Goal: Ask a question: Seek information or help from site administrators or community

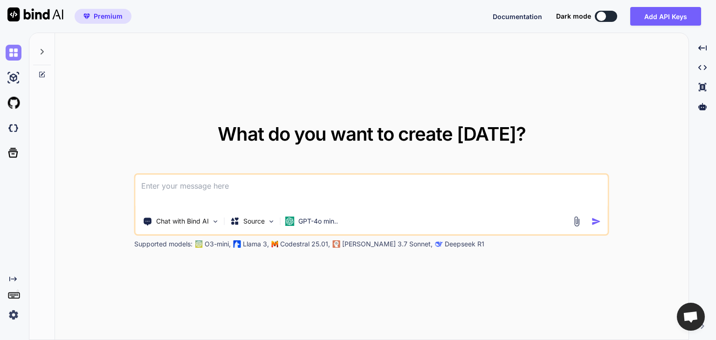
click at [9, 49] on img at bounding box center [14, 53] width 16 height 16
type textarea "x"
click at [15, 13] on img at bounding box center [35, 14] width 56 height 14
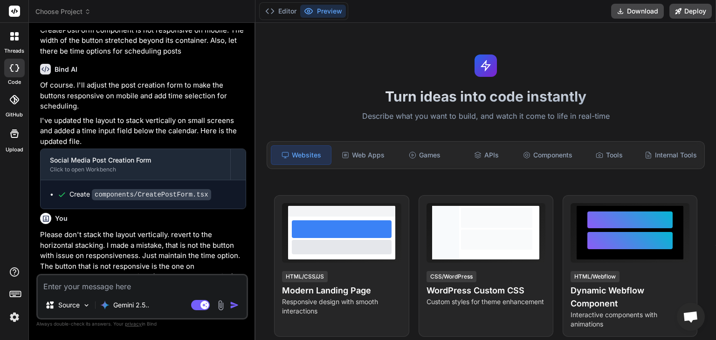
scroll to position [859, 0]
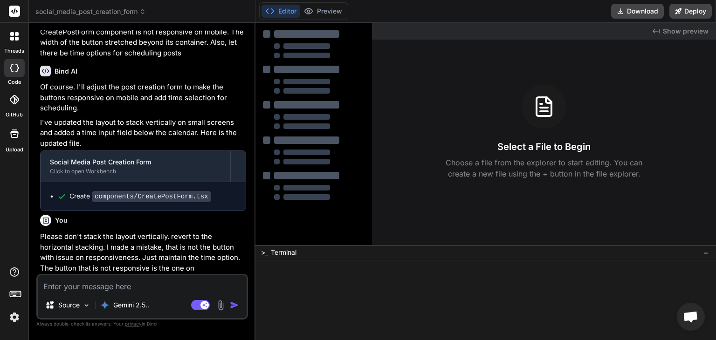
type textarea "x"
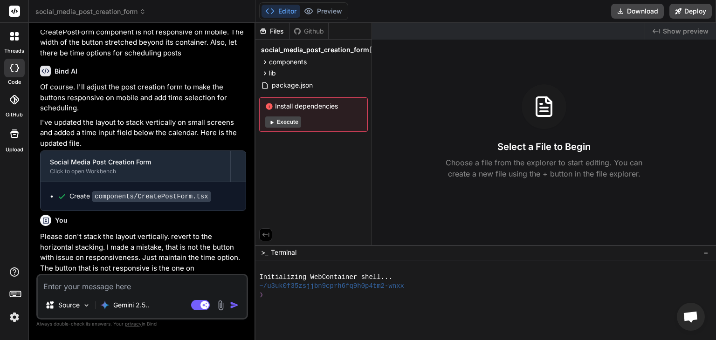
click at [168, 283] on textarea at bounding box center [142, 283] width 209 height 17
type textarea "T"
type textarea "x"
type textarea "Th"
type textarea "x"
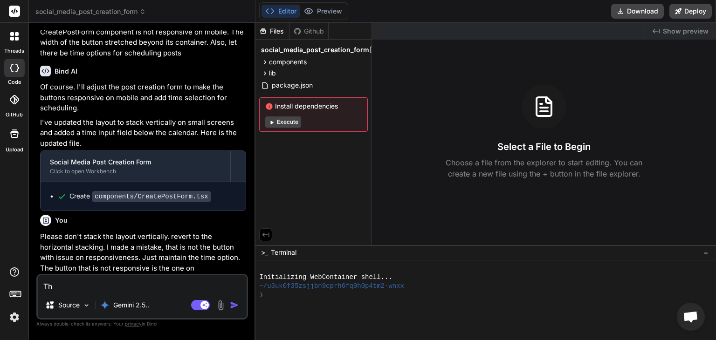
type textarea "The"
type textarea "x"
type textarea "The"
type textarea "x"
type textarea "The c"
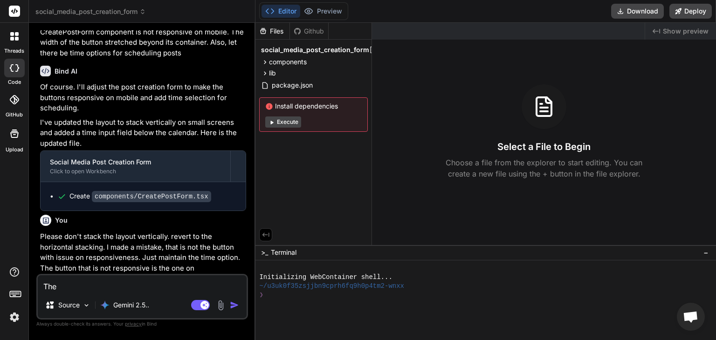
type textarea "x"
type textarea "The co"
type textarea "x"
type textarea "The cod"
type textarea "x"
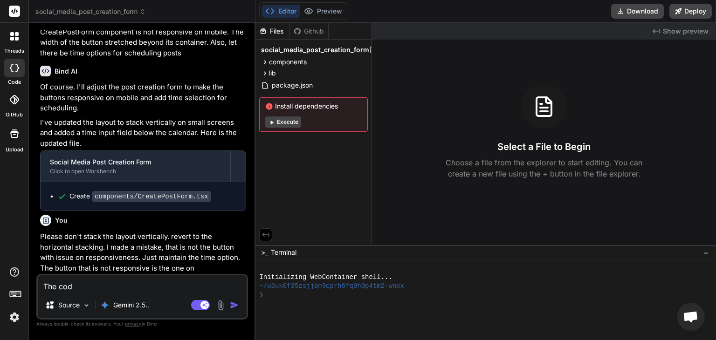
type textarea "The code"
type textarea "x"
type textarea "The code"
type textarea "x"
type textarea "The code b"
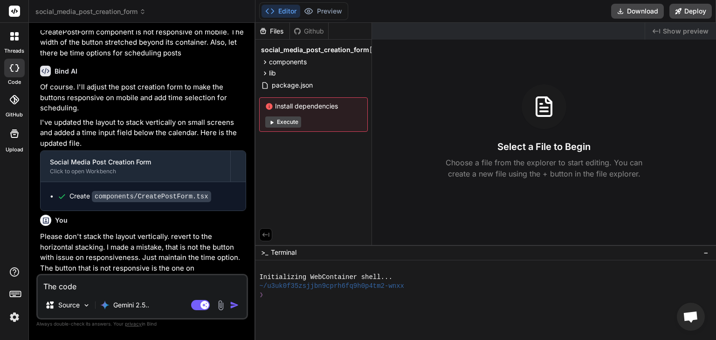
type textarea "x"
type textarea "The code be"
type textarea "x"
type textarea "The code bel"
type textarea "x"
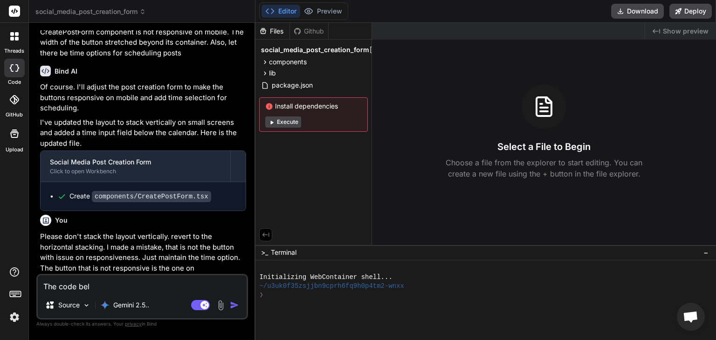
type textarea "The code belo"
type textarea "x"
type textarea "The code below"
type textarea "x"
type textarea "The code below"
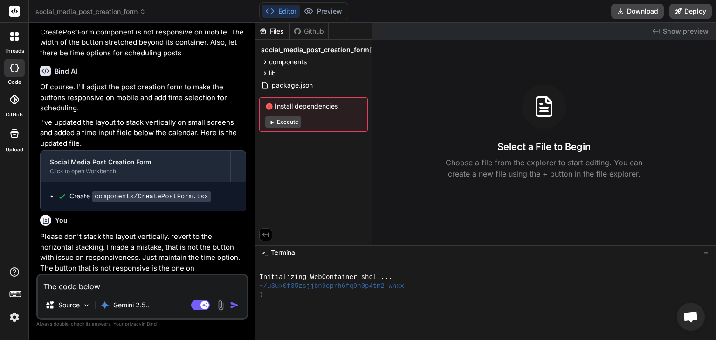
type textarea "x"
type textarea "The code below i"
type textarea "x"
type textarea "The code below is"
type textarea "x"
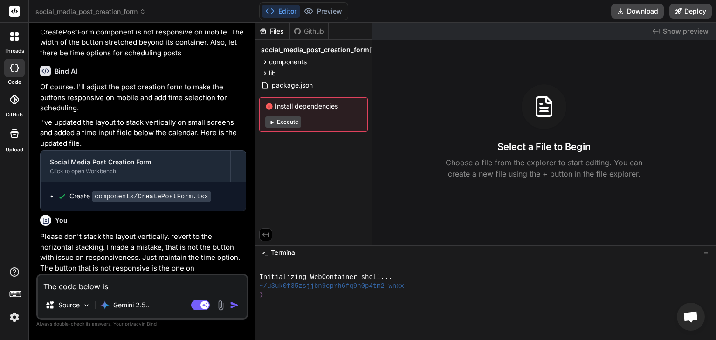
type textarea "The code below is"
type textarea "x"
type textarea "The code below is f"
type textarea "x"
type textarea "The code below is fo"
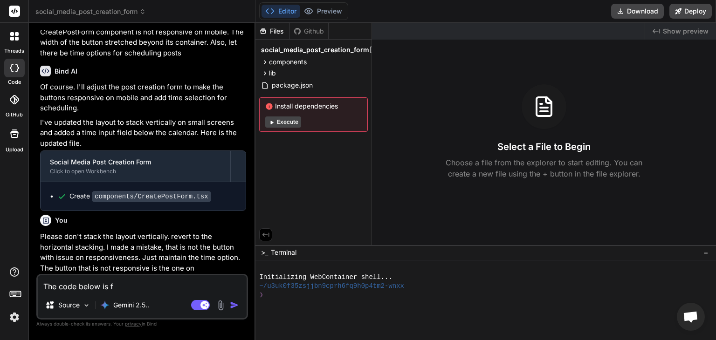
type textarea "x"
type textarea "The code below is for"
type textarea "x"
type textarea "The code below is for"
type textarea "x"
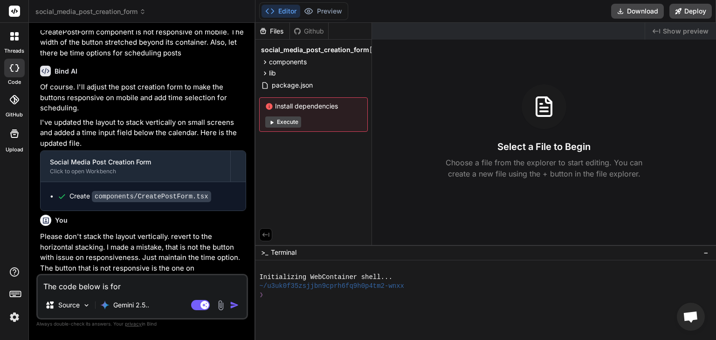
type textarea "The code below is for C"
type textarea "x"
type textarea "The code below is for Cr"
type textarea "x"
type textarea "The code below is for Cre"
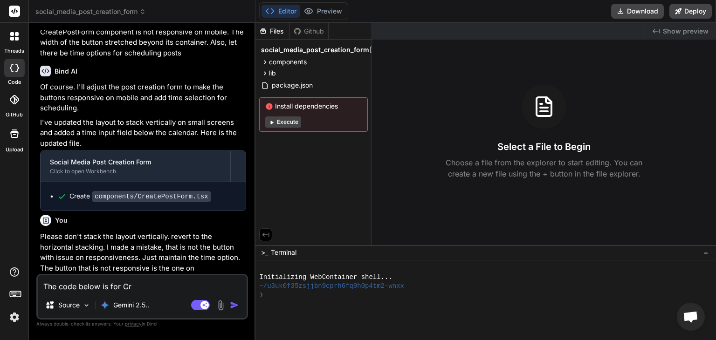
type textarea "x"
type textarea "The code below is for Cret"
type textarea "x"
type textarea "The code below is for Cre"
type textarea "x"
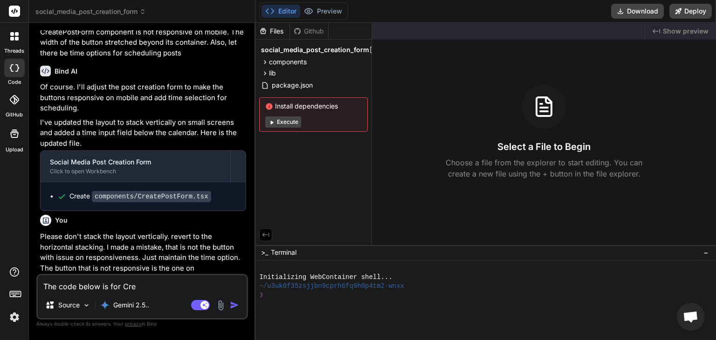
type textarea "The code below is for Crea"
type textarea "x"
type textarea "The code below is for Creat"
type textarea "x"
type textarea "The code below is for Create"
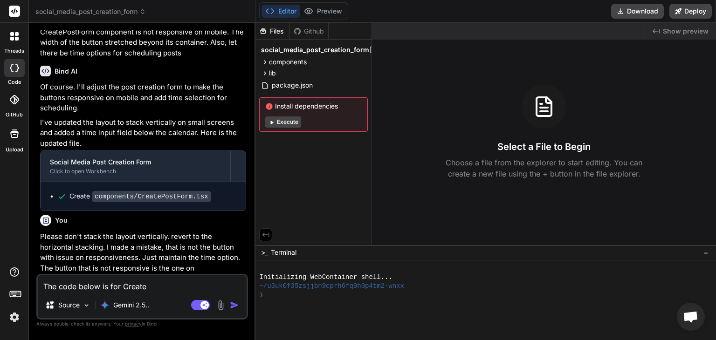
type textarea "x"
type textarea "The code below is for CreateP"
type textarea "x"
type textarea "The code below is for CreatePo"
type textarea "x"
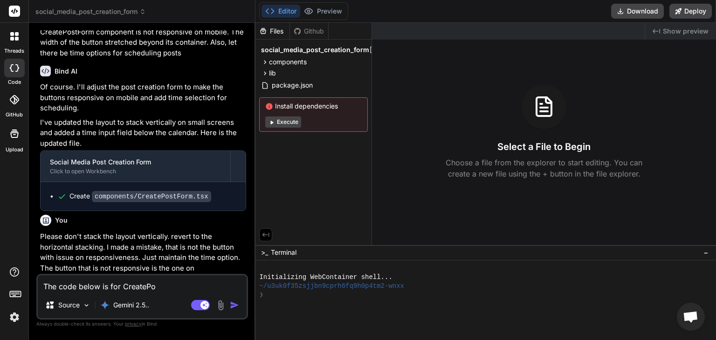
type textarea "The code below is for CreatePos"
type textarea "x"
type textarea "The code below is for CreatePost"
type textarea "x"
type textarea "The code below is for CreatePostF"
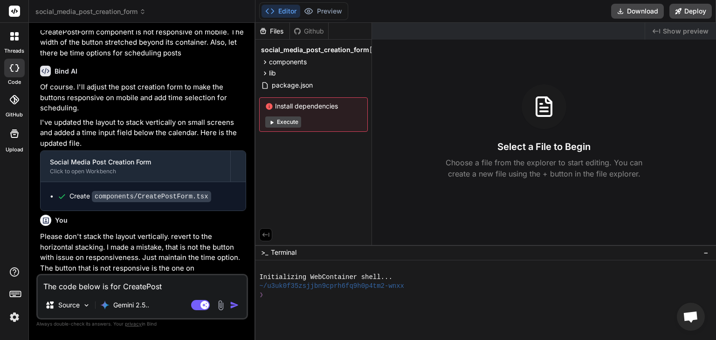
type textarea "x"
type textarea "The code below is for CreatePostFo"
type textarea "x"
type textarea "The code below is for CreatePostFor"
type textarea "x"
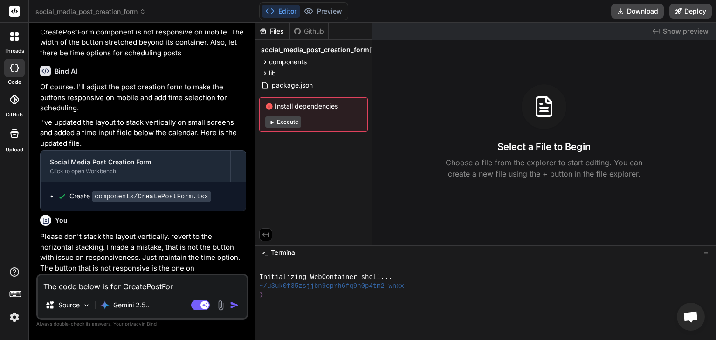
type textarea "The code below is for CreatePostForm"
type textarea "x"
type textarea "The code below is for CreatePostForm"
type textarea "x"
type textarea "The code below is for CreatePostForm c"
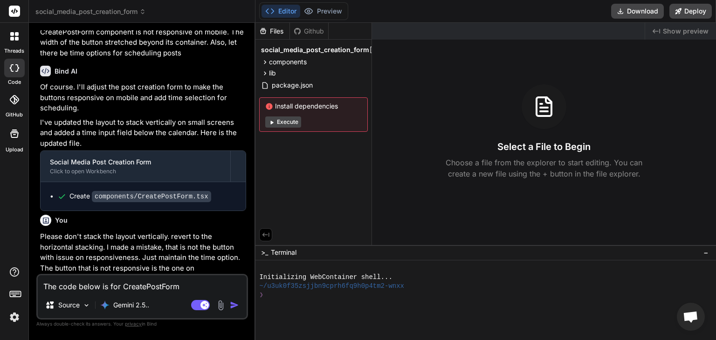
type textarea "x"
type textarea "The code below is for CreatePostForm co"
type textarea "x"
type textarea "The code below is for CreatePostForm com"
type textarea "x"
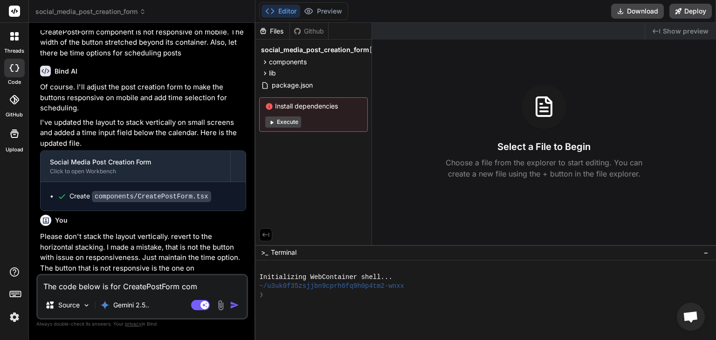
type textarea "The code below is for CreatePostForm comp"
type textarea "x"
type textarea "The code below is for CreatePostForm compo"
type textarea "x"
type textarea "The code below is for CreatePostForm compon"
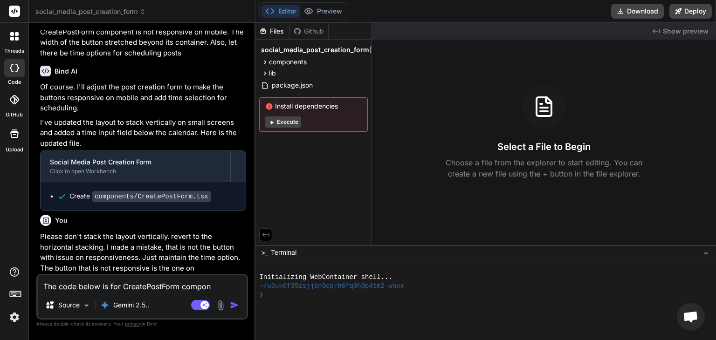
type textarea "x"
type textarea "The code below is for CreatePostForm compone"
type textarea "x"
type textarea "The code below is for CreatePostForm componen"
type textarea "x"
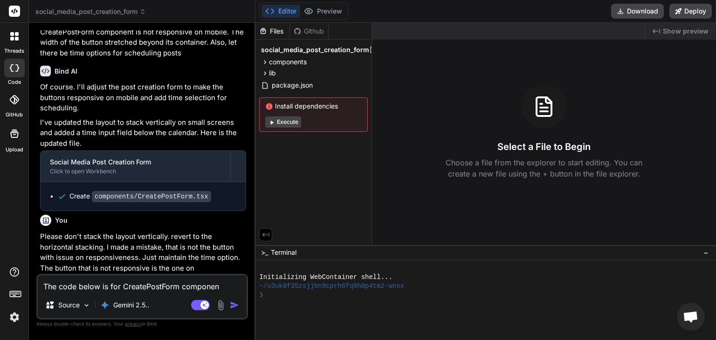
type textarea "The code below is for CreatePostForm component"
type textarea "x"
type textarea "The code below is for CreatePostForm component."
type textarea "x"
type textarea "The code below is for CreatePostForm component."
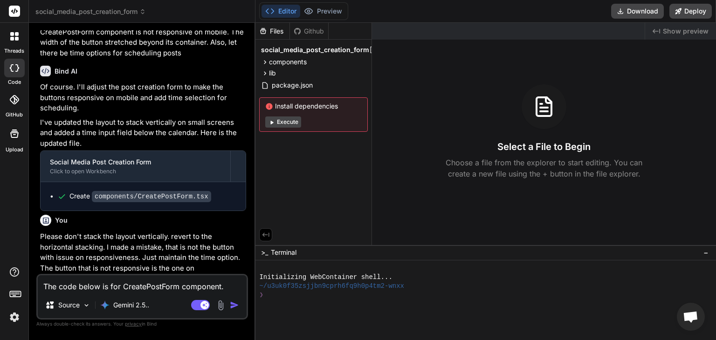
type textarea "x"
type textarea "The code below is for CreatePostForm component. U"
type textarea "x"
type textarea "The code below is for CreatePostForm component. Us"
type textarea "x"
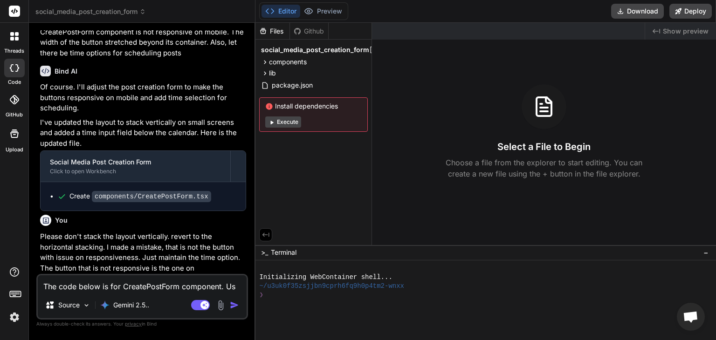
type textarea "The code below is for CreatePostForm component. Usi"
type textarea "x"
type textarea "The code below is for CreatePostForm component. Usin"
type textarea "x"
type textarea "The code below is for CreatePostForm component. Using"
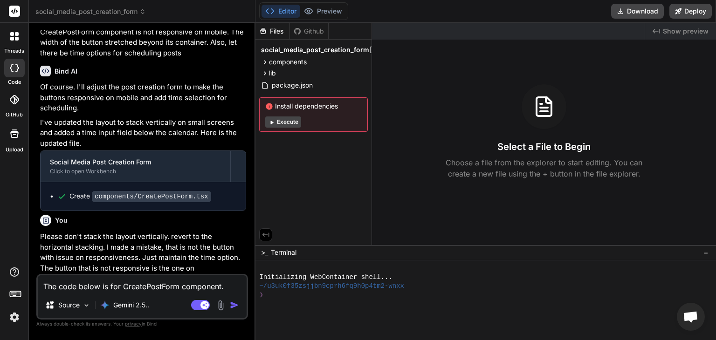
type textarea "x"
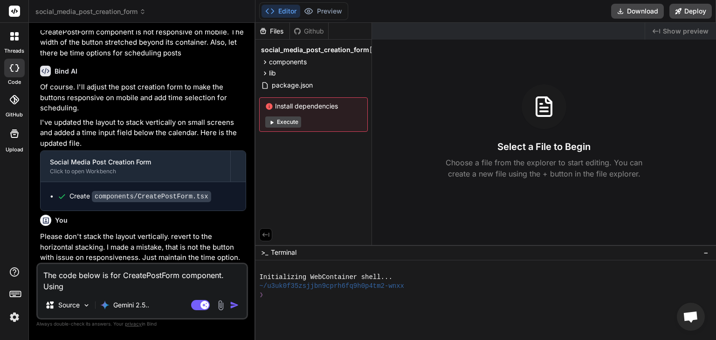
type textarea "The code below is for CreatePostForm component. Using"
type textarea "x"
type textarea "The code below is for CreatePostForm component. Using n"
type textarea "x"
type textarea "The code below is for CreatePostForm component. Using no"
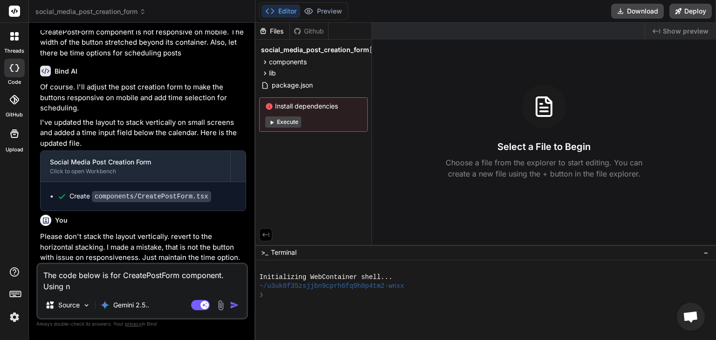
type textarea "x"
type textarea "The code below is for CreatePostForm component. Using nod"
type textarea "x"
type textarea "The code below is for CreatePostForm component. Using node"
type textarea "x"
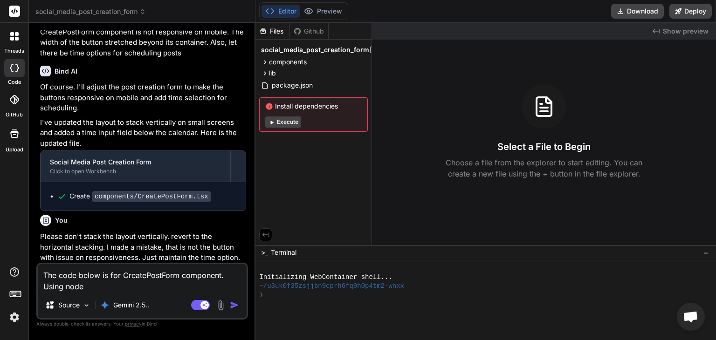
type textarea "The code below is for CreatePostForm component. Using node"
type textarea "x"
type textarea "The code below is for CreatePostForm component. Using node j"
type textarea "x"
type textarea "The code below is for CreatePostForm component. Using node js"
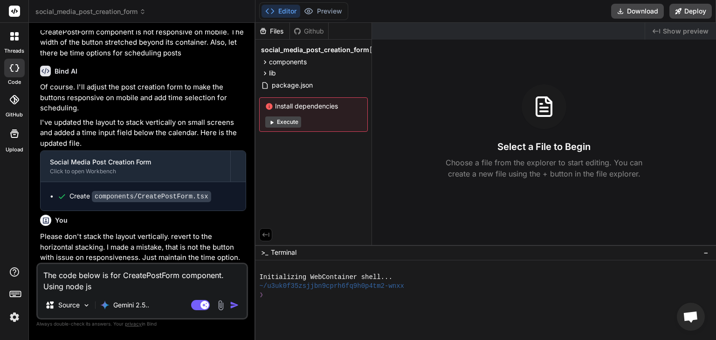
type textarea "x"
type textarea "The code below is for CreatePostForm component. Using node js,"
type textarea "x"
type textarea "The code below is for CreatePostForm component. Using node js,"
type textarea "x"
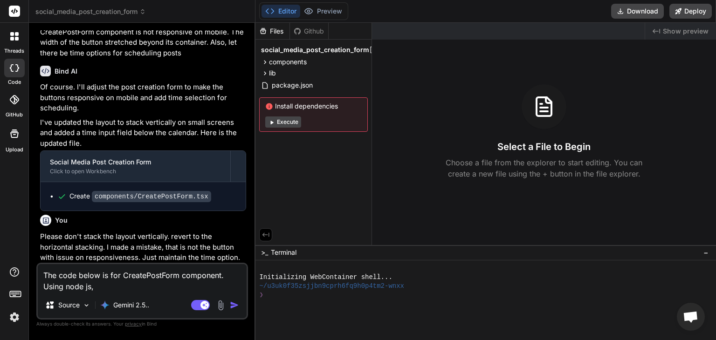
type textarea "The code below is for CreatePostForm component. Using node js, s"
type textarea "x"
type textarea "The code below is for CreatePostForm component. Using node js, su"
type textarea "x"
type textarea "The code below is for CreatePostForm component. Using node js, sup"
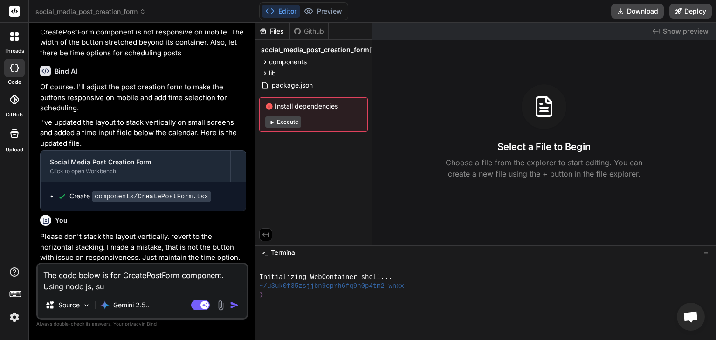
type textarea "x"
type textarea "The code below is for CreatePostForm component. Using node js, supa"
type textarea "x"
type textarea "The code below is for CreatePostForm component. Using node js, supab"
type textarea "x"
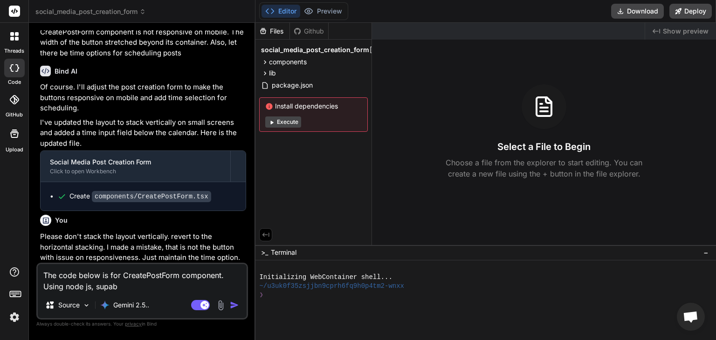
type textarea "The code below is for CreatePostForm component. Using node js, supaba"
type textarea "x"
type textarea "The code below is for CreatePostForm component. Using node js, supabas"
type textarea "x"
type textarea "The code below is for CreatePostForm component. Using node js, supabase"
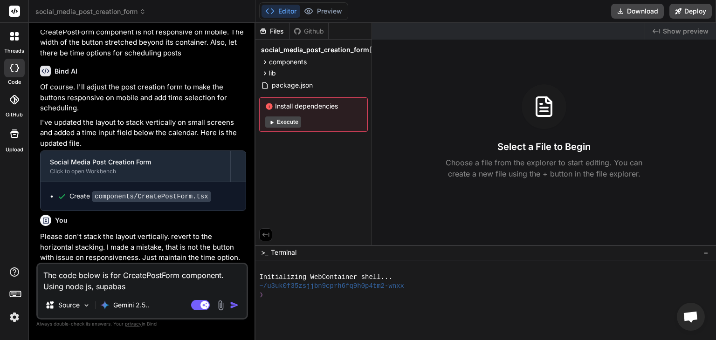
type textarea "x"
type textarea "The code below is for CreatePostForm component. Using node js, supabase"
type textarea "x"
type textarea "The code below is for CreatePostForm component. Using node js, supabase s"
type textarea "x"
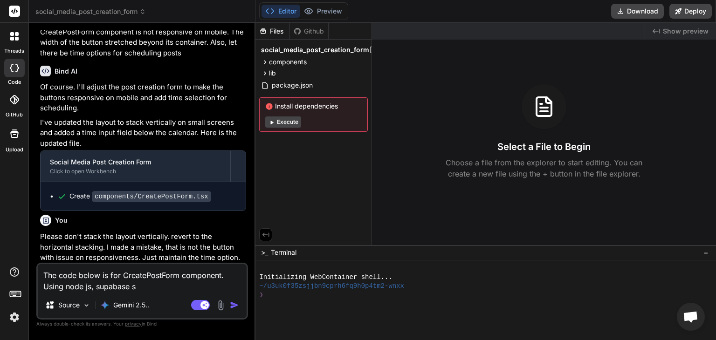
type textarea "The code below is for CreatePostForm component. Using node js, supabase st"
type textarea "x"
type textarea "The code below is for CreatePostForm component. Using node js, supabase sto"
type textarea "x"
type textarea "The code below is for CreatePostForm component. Using node js, supabase stor"
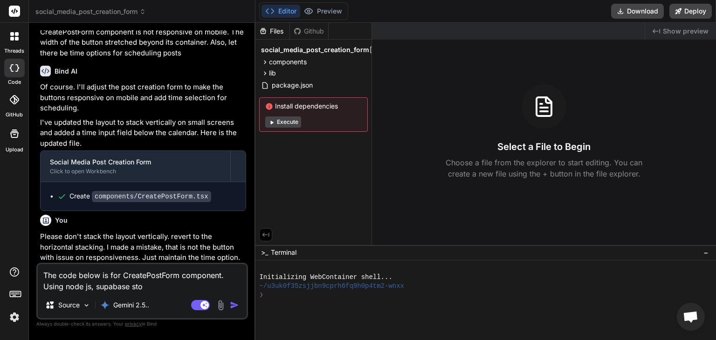
type textarea "x"
type textarea "The code below is for CreatePostForm component. Using node js, supabase store"
type textarea "x"
type textarea "The code below is for CreatePostForm component. Using node js, supabase storea"
type textarea "x"
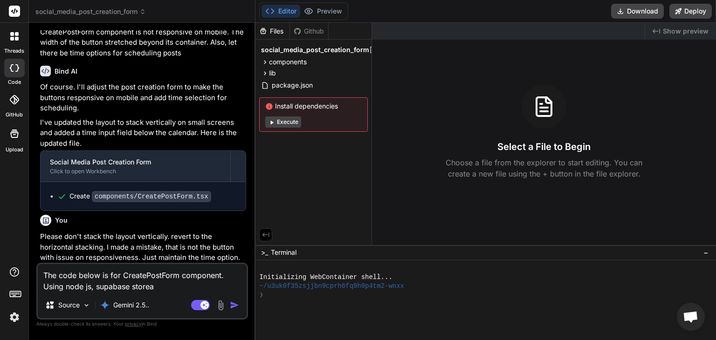
type textarea "The code below is for CreatePostForm component. Using node js, supabase store"
type textarea "x"
type textarea "The code below is for CreatePostForm component. Using node js, supabase stor"
type textarea "x"
type textarea "The code below is for CreatePostForm component. Using node js, supabase stora"
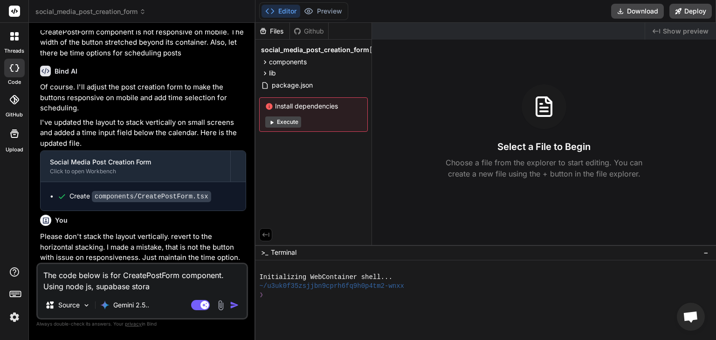
type textarea "x"
type textarea "The code below is for CreatePostForm component. Using node js, supabase storag"
type textarea "x"
type textarea "The code below is for CreatePostForm component. Using node js, supabase storage"
type textarea "x"
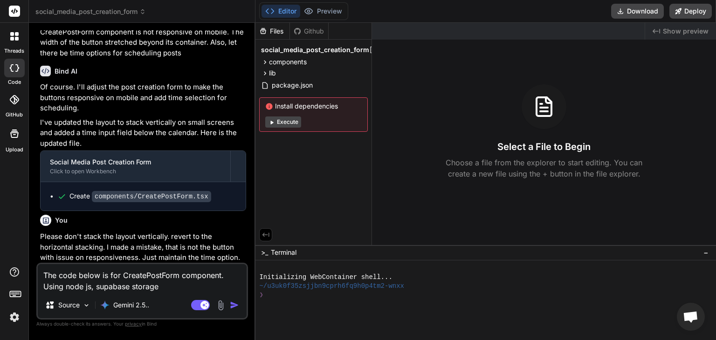
type textarea "The code below is for CreatePostForm component. Using node js, supabase storage,"
type textarea "x"
type textarea "The code below is for CreatePostForm component. Using node js, supabase storage,"
type textarea "x"
type textarea "The code below is for CreatePostForm component. Using node js, supabase storage…"
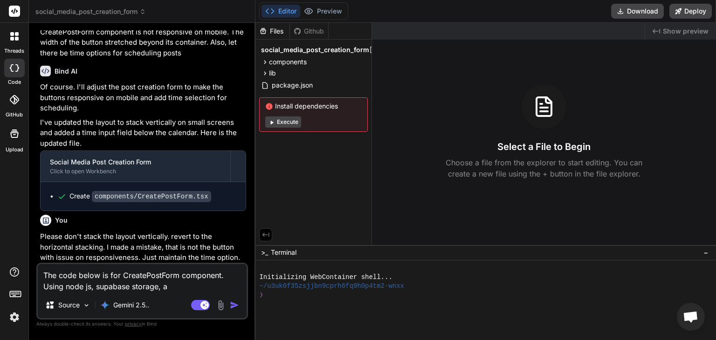
type textarea "x"
type textarea "The code below is for CreatePostForm component. Using node js, supabase storage…"
type textarea "x"
type textarea "The code below is for CreatePostForm component. Using node js, supabase storage…"
type textarea "x"
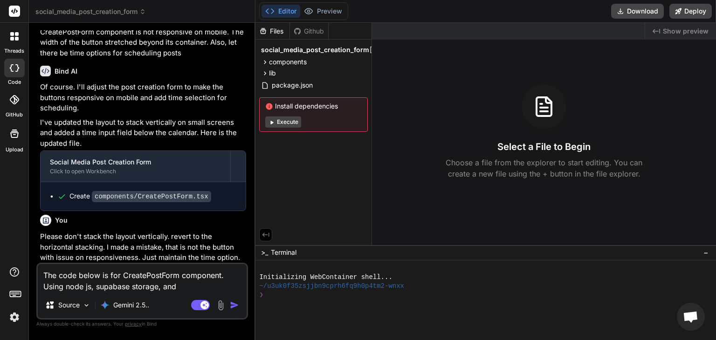
type textarea "The code below is for CreatePostForm component. Using node js, supabase storage…"
type textarea "x"
type textarea "The code below is for CreatePostForm component. Using node js, supabase storage…"
type textarea "x"
type textarea "The code below is for CreatePostForm component. Using node js, supabase storage…"
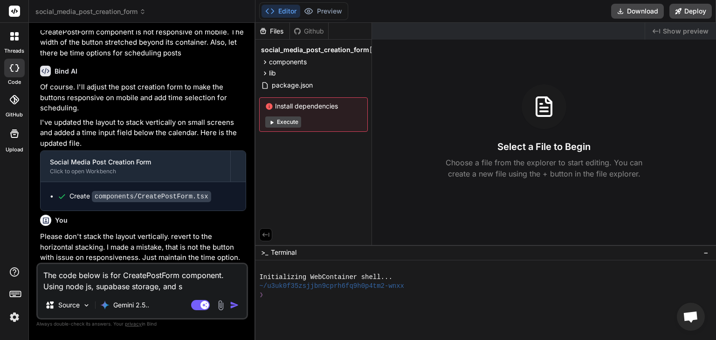
type textarea "x"
type textarea "The code below is for CreatePostForm component. Using node js, supabase storage…"
type textarea "x"
type textarea "The code below is for CreatePostForm component. Using node js, supabase storage…"
type textarea "x"
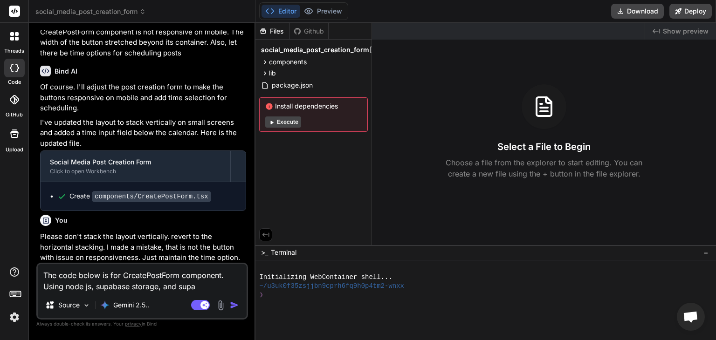
type textarea "The code below is for CreatePostForm component. Using node js, supabase storage…"
type textarea "x"
type textarea "The code below is for CreatePostForm component. Using node js, supabase storage…"
type textarea "x"
type textarea "The code below is for CreatePostForm component. Using node js, supabase storage…"
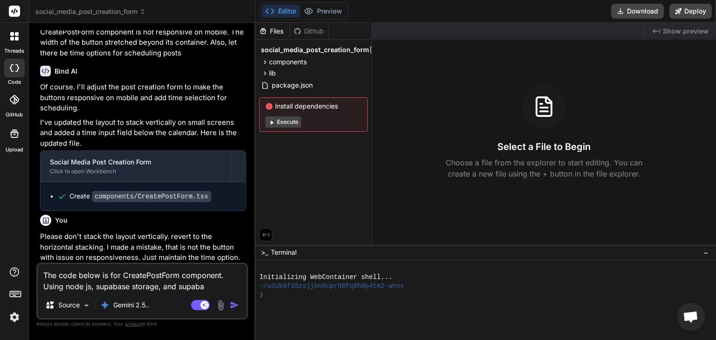
type textarea "x"
type textarea "The code below is for CreatePostForm component. Using node js, supabase storage…"
type textarea "x"
type textarea "The code below is for CreatePostForm component. Using node js, supabase storage…"
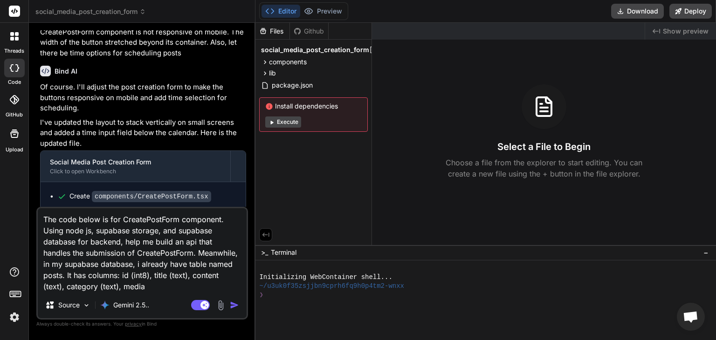
click at [159, 277] on textarea "The code below is for CreatePostForm component. Using node js, supabase storage…" at bounding box center [142, 250] width 209 height 84
click at [147, 289] on textarea "The code below is for CreatePostForm component. Using node js, supabase storage…" at bounding box center [142, 250] width 209 height 84
click at [191, 286] on textarea "The code below is for CreatePostForm component. Using node js, supabase storage…" at bounding box center [142, 250] width 209 height 84
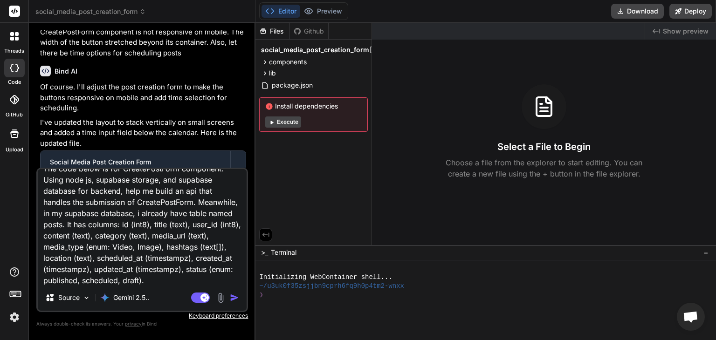
scroll to position [35, 0]
paste textarea "'use client'; import React, { useState, useRef } from 'react'; import { useMuta…"
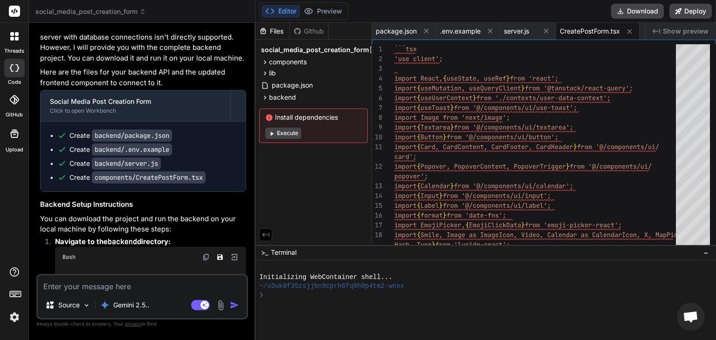
scroll to position [3566, 0]
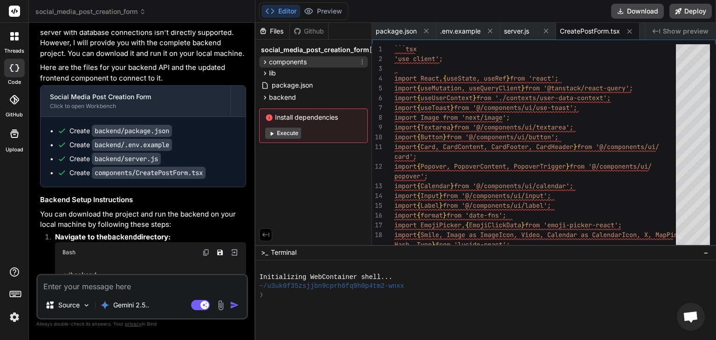
click at [265, 64] on icon at bounding box center [265, 62] width 8 height 8
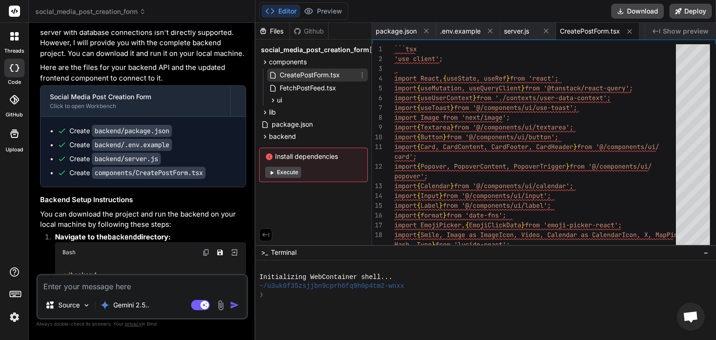
click at [305, 71] on span "CreatePostForm.tsx" at bounding box center [310, 74] width 62 height 11
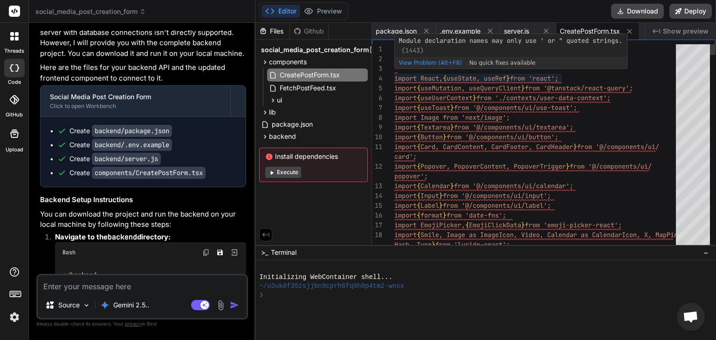
scroll to position [0, 0]
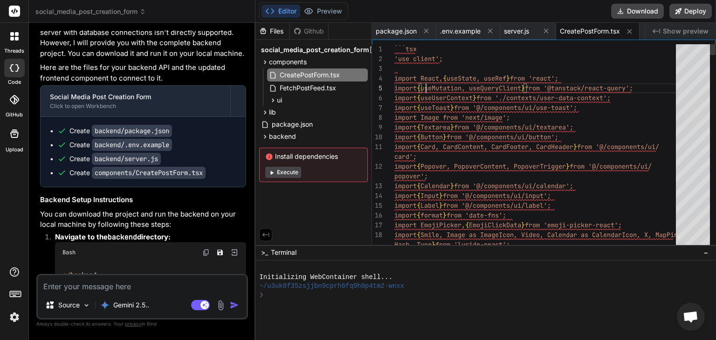
click at [261, 135] on icon at bounding box center [265, 137] width 8 height 8
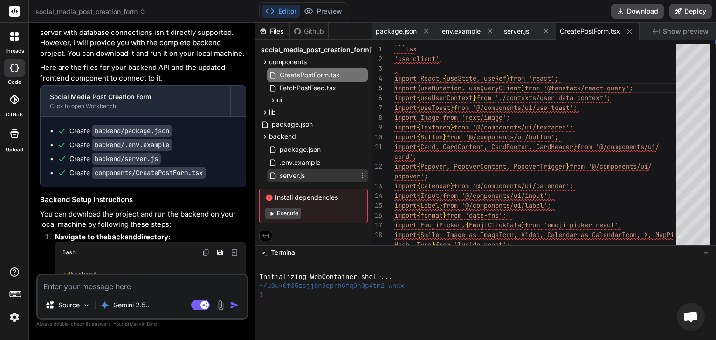
click at [285, 173] on span "server.js" at bounding box center [292, 175] width 27 height 11
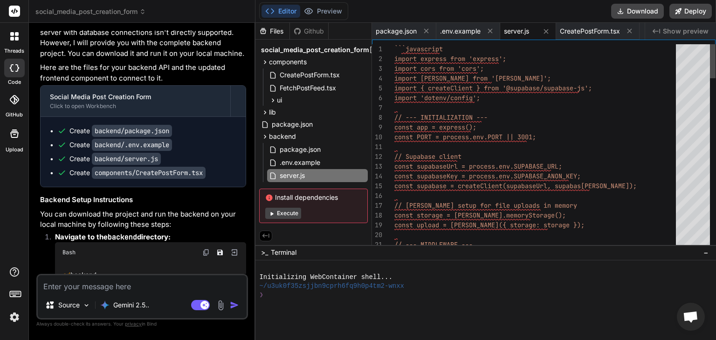
click at [714, 54] on div at bounding box center [713, 61] width 6 height 34
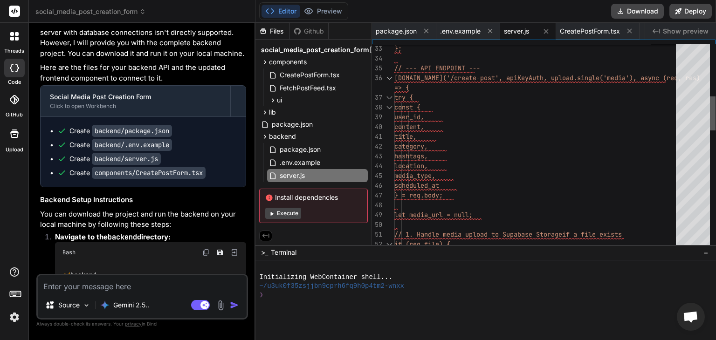
click at [715, 106] on div at bounding box center [713, 113] width 6 height 34
click at [715, 106] on div at bounding box center [713, 146] width 6 height 205
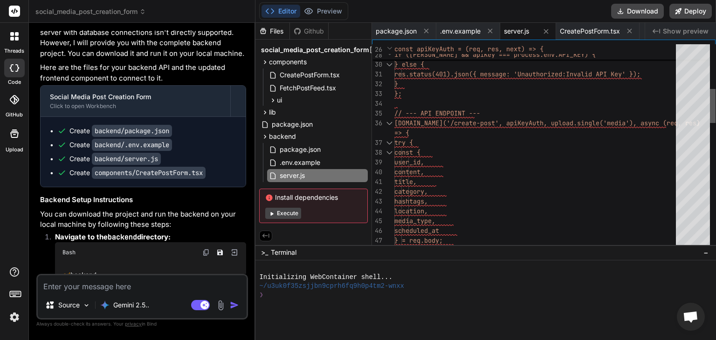
click at [715, 106] on div at bounding box center [713, 146] width 6 height 205
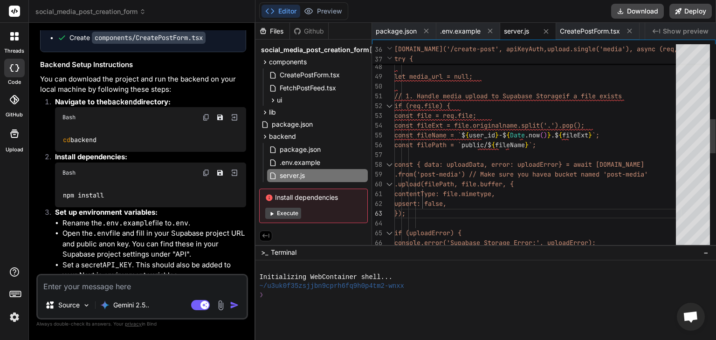
scroll to position [3697, 0]
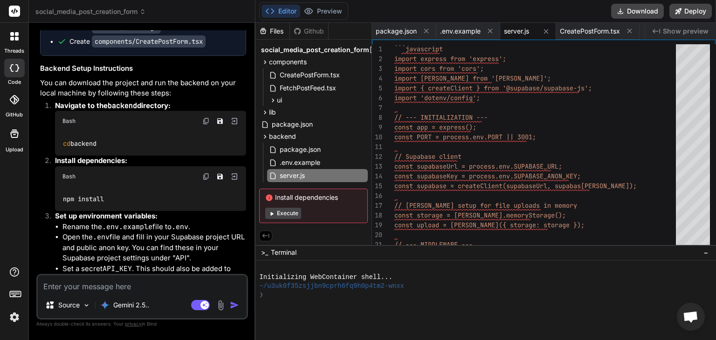
click at [134, 290] on textarea at bounding box center [142, 283] width 209 height 17
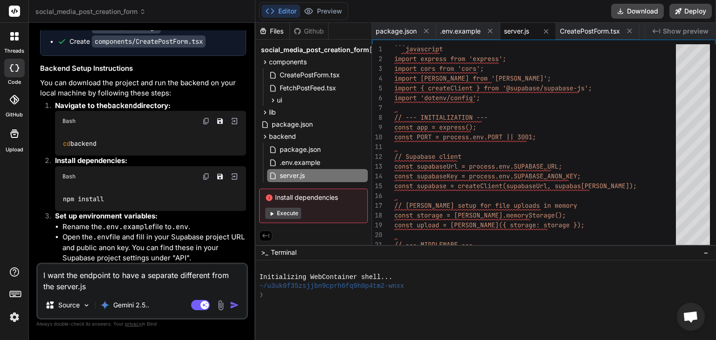
click at [180, 276] on textarea "I want the endpoint to have a separate different from the server.js" at bounding box center [142, 278] width 209 height 28
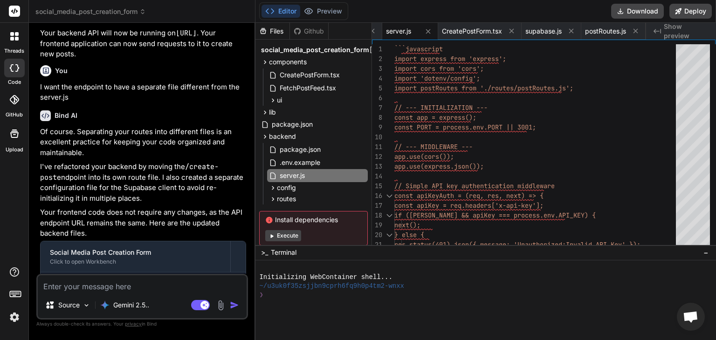
scroll to position [4129, 0]
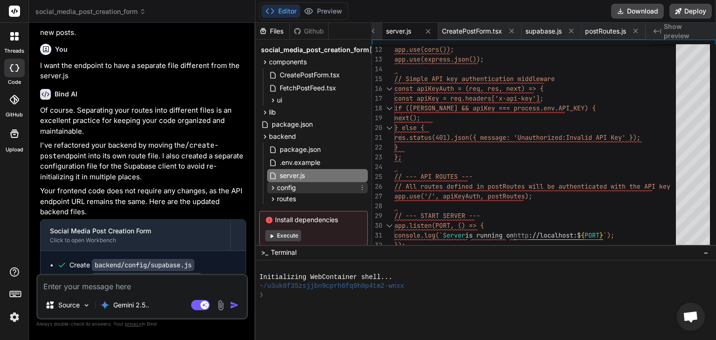
click at [278, 188] on span "config" at bounding box center [286, 187] width 19 height 9
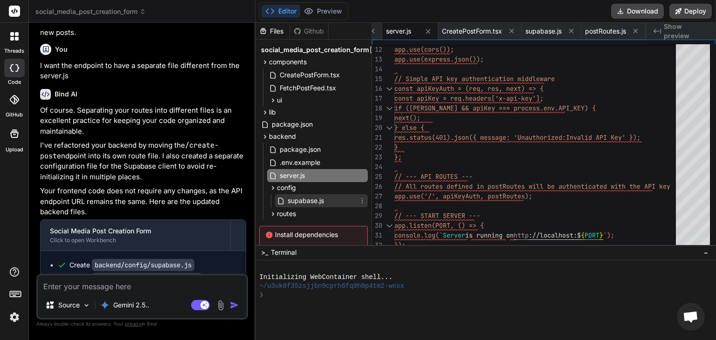
click at [302, 201] on span "supabase.js" at bounding box center [306, 200] width 38 height 11
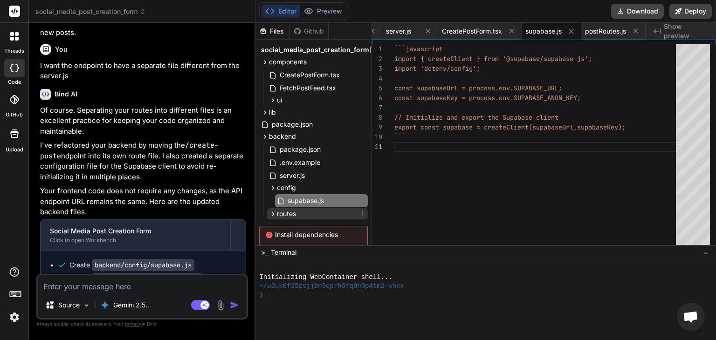
click at [283, 214] on span "routes" at bounding box center [286, 213] width 19 height 9
click at [296, 226] on span "postRoutes.js" at bounding box center [308, 226] width 43 height 11
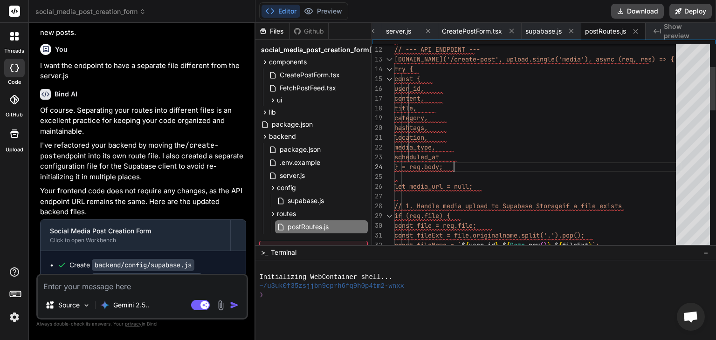
scroll to position [0, 0]
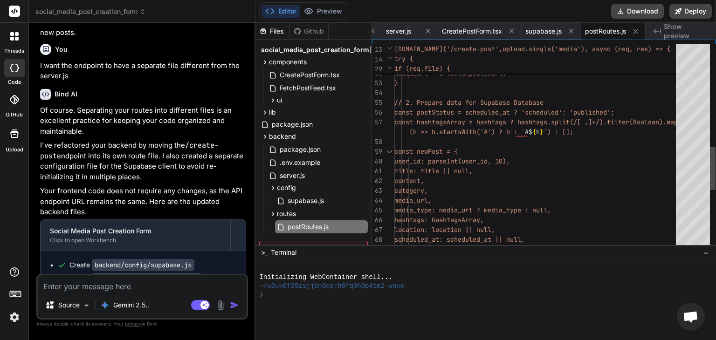
click at [709, 89] on div at bounding box center [693, 146] width 34 height 205
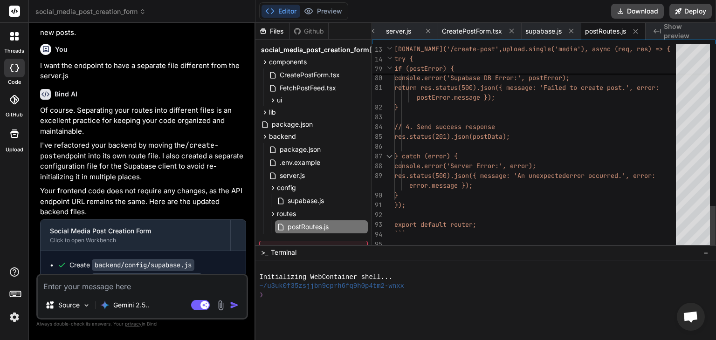
click at [711, 185] on div "77 78 79 80 81 82 83 84 85 86 87 88 89 90 91 92 93 94 95 .single(); if (postErr…" at bounding box center [544, 146] width 344 height 205
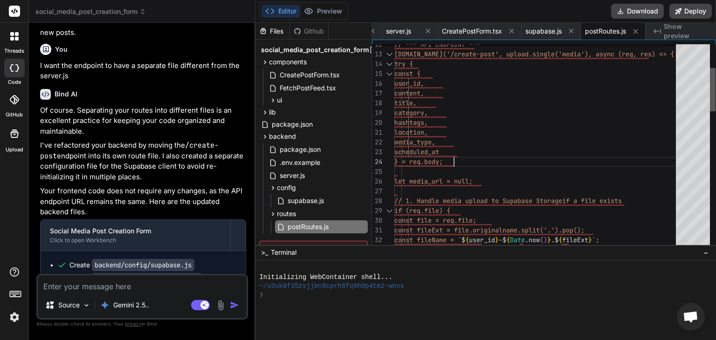
click at [710, 72] on div at bounding box center [713, 89] width 6 height 43
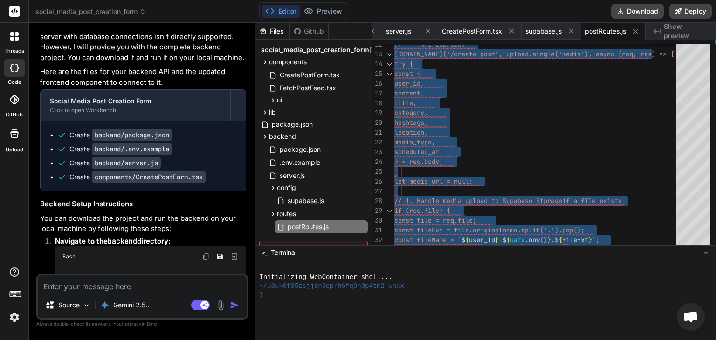
scroll to position [3549, 0]
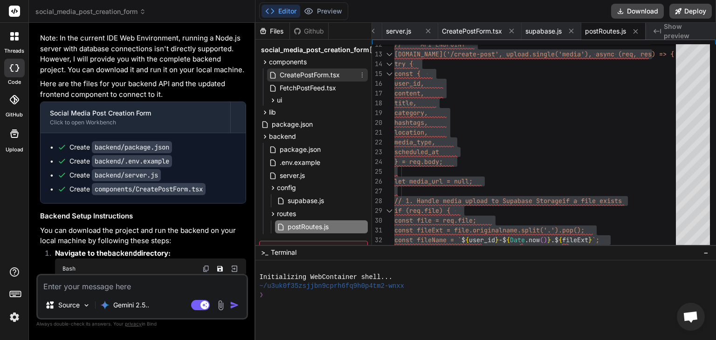
click at [322, 76] on span "CreatePostForm.tsx" at bounding box center [310, 74] width 62 height 11
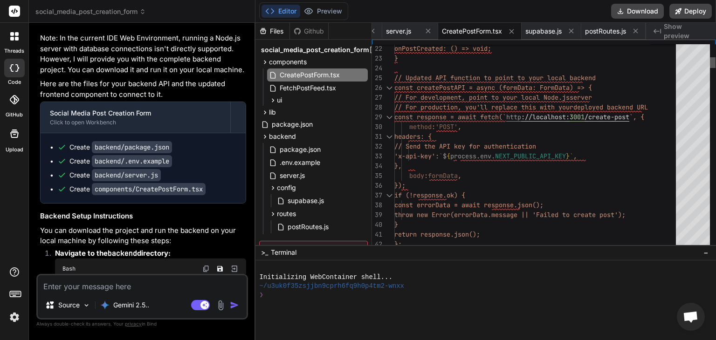
click at [712, 64] on div at bounding box center [713, 62] width 6 height 11
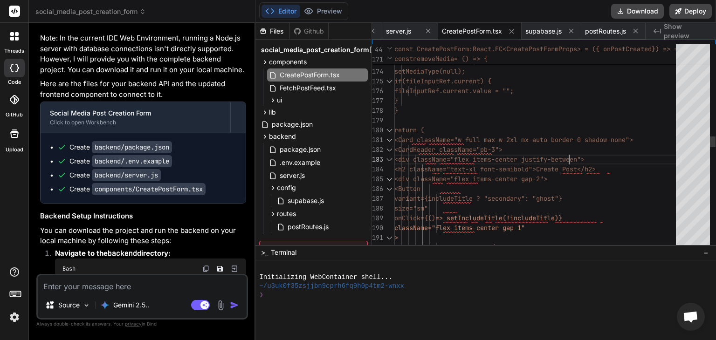
scroll to position [0, 0]
click at [584, 152] on div "const removeMedia = () => { setMediaFile(null); setMediaPreview(null); setMedia…" at bounding box center [537, 237] width 287 height 3827
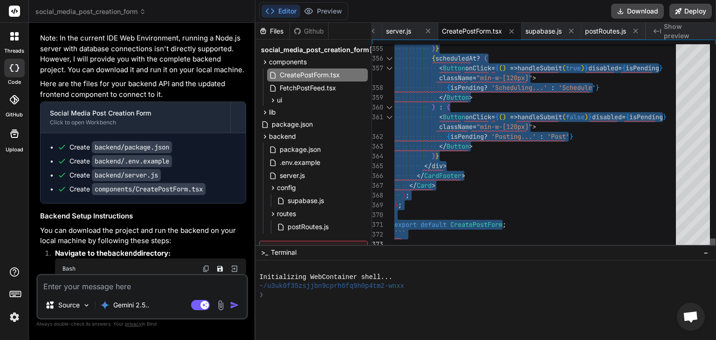
click at [715, 249] on div at bounding box center [713, 244] width 6 height 11
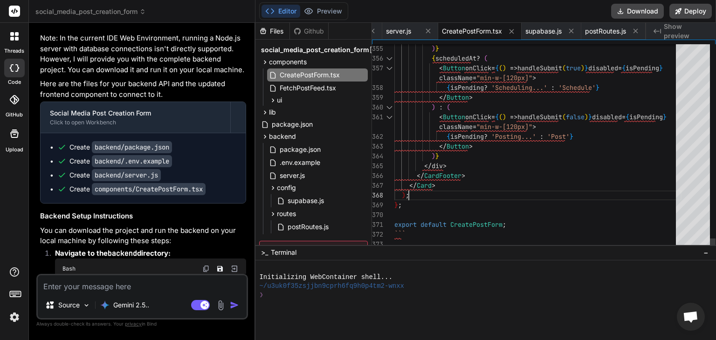
click at [313, 224] on span "postRoutes.js" at bounding box center [308, 226] width 43 height 11
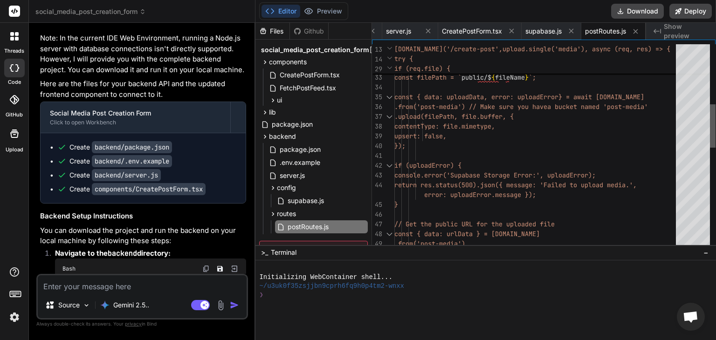
click at [710, 124] on div at bounding box center [713, 125] width 6 height 43
click at [142, 284] on textarea at bounding box center [142, 283] width 209 height 17
paste textarea "Supabase Storage Error: { statusCode: '403', error: 'Unauthorized', message: 'n…"
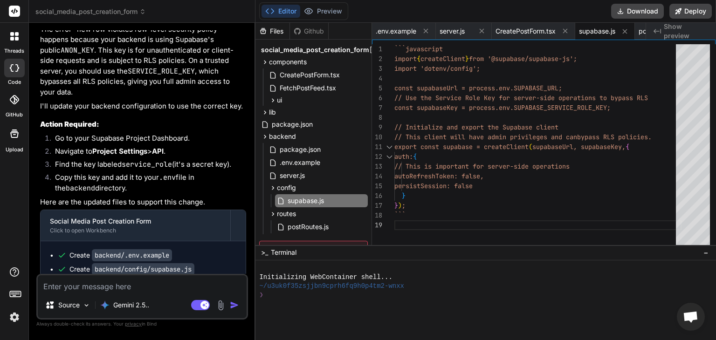
scroll to position [4526, 0]
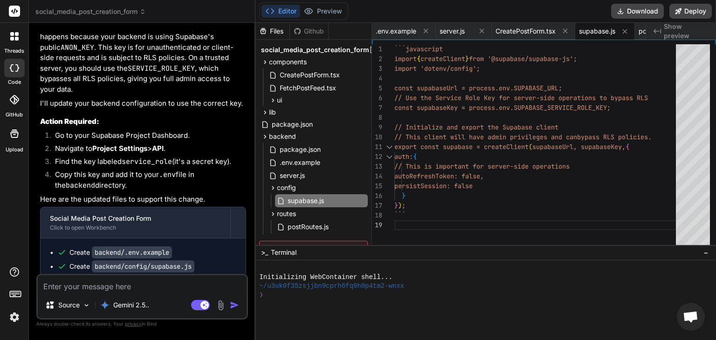
click at [120, 284] on textarea at bounding box center [142, 283] width 209 height 17
